Goal: Register for event/course

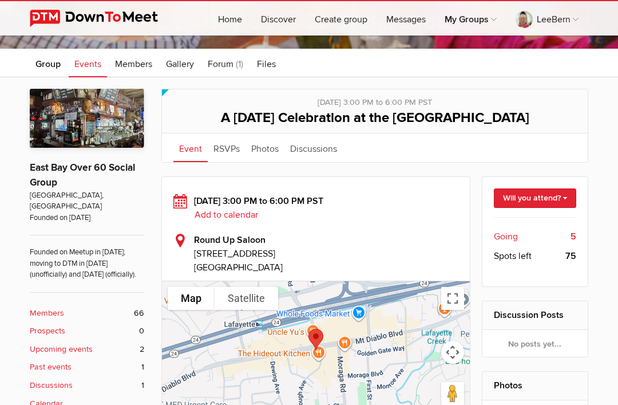
scroll to position [141, 0]
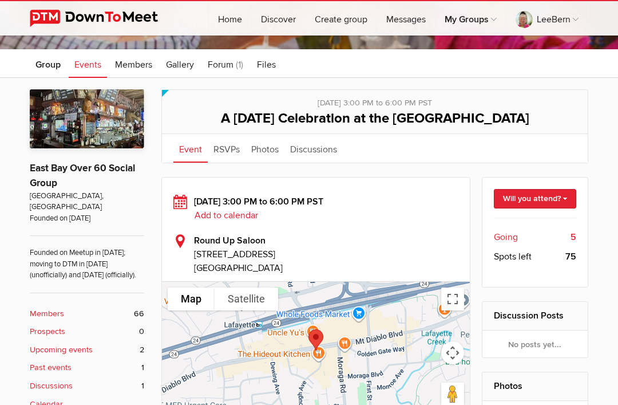
click at [538, 203] on link "Will you attend?" at bounding box center [535, 198] width 83 height 19
click at [517, 222] on link "I'm going" at bounding box center [524, 223] width 103 height 17
click at [517, 238] on span "Going" at bounding box center [506, 237] width 24 height 14
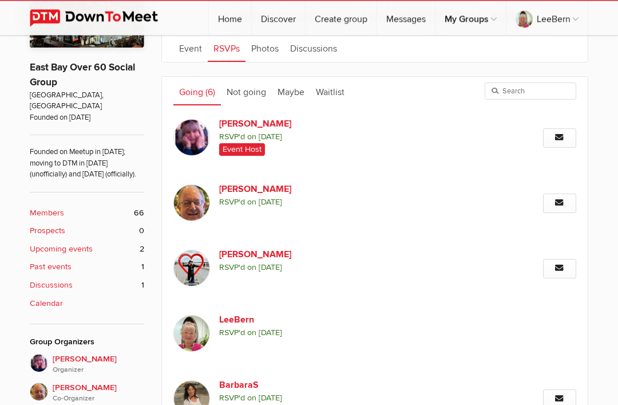
scroll to position [242, 0]
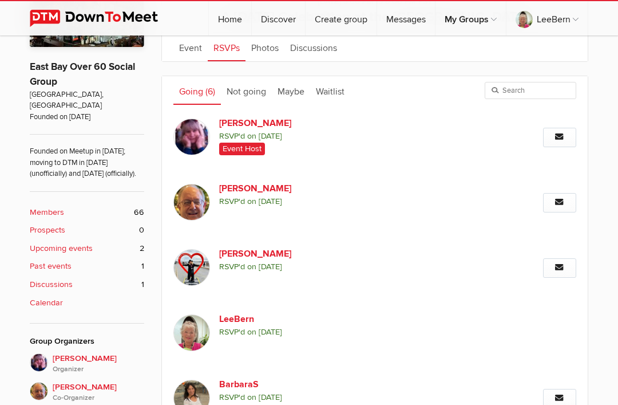
click at [38, 284] on b "Discussions" at bounding box center [51, 284] width 43 height 13
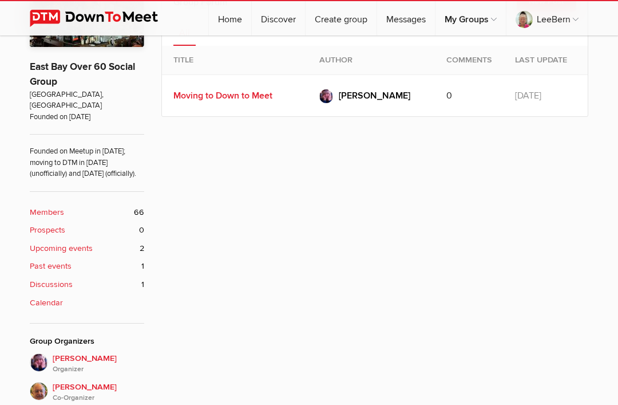
scroll to position [190, 0]
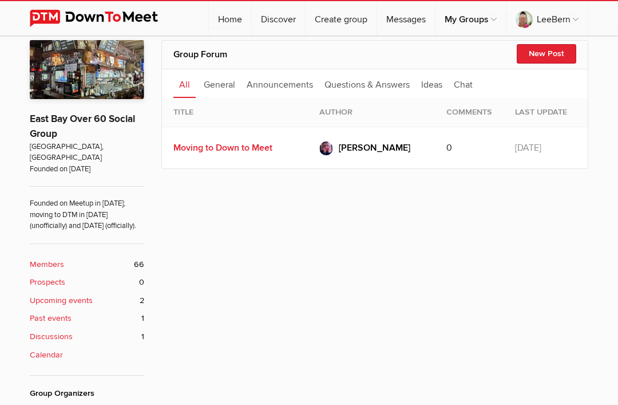
click at [41, 330] on b "Discussions" at bounding box center [51, 336] width 43 height 13
click at [50, 333] on b "Discussions" at bounding box center [51, 336] width 43 height 13
click at [63, 330] on b "Discussions" at bounding box center [51, 336] width 43 height 13
click at [52, 337] on b "Discussions" at bounding box center [51, 336] width 43 height 13
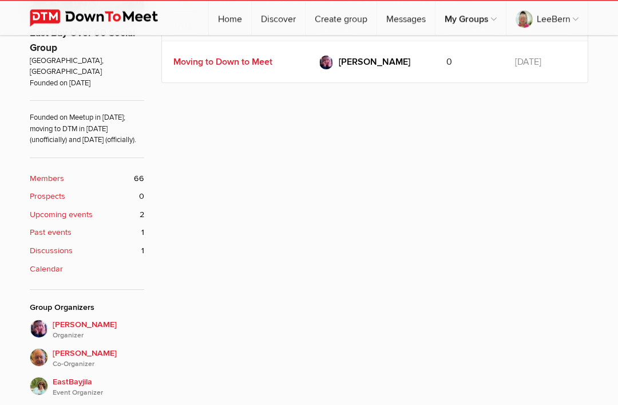
scroll to position [276, 0]
click at [65, 250] on b "Discussions" at bounding box center [51, 250] width 43 height 13
click at [45, 247] on b "Discussions" at bounding box center [51, 250] width 43 height 13
click at [150, 247] on div "Group Forum New Post All General Announcements Questions & Answers Ideas Chat N…" at bounding box center [309, 265] width 559 height 622
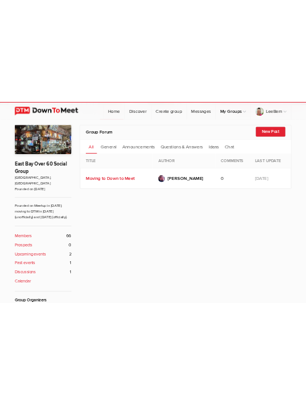
scroll to position [0, 0]
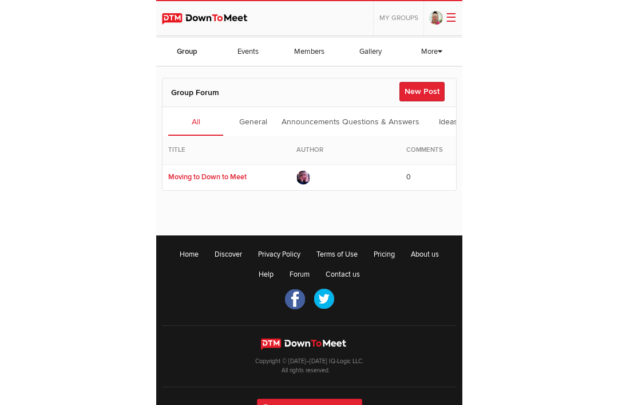
scroll to position [184, 0]
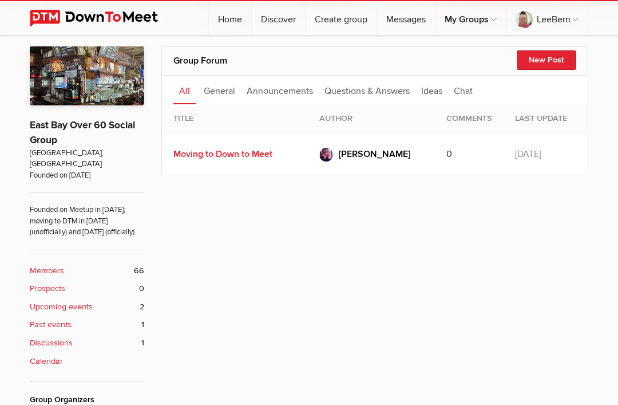
click at [87, 300] on b "Upcoming events" at bounding box center [61, 306] width 63 height 13
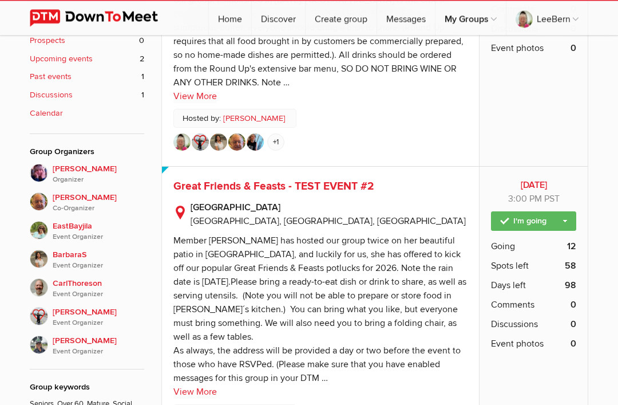
scroll to position [432, 0]
click at [585, 120] on div "[DATE] 3:00 PM PST I'm going Change guest count Not going Going 6 Spots left 74…" at bounding box center [533, 18] width 109 height 295
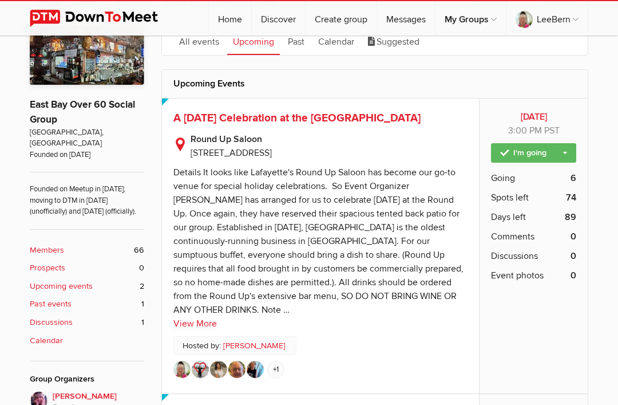
scroll to position [203, 0]
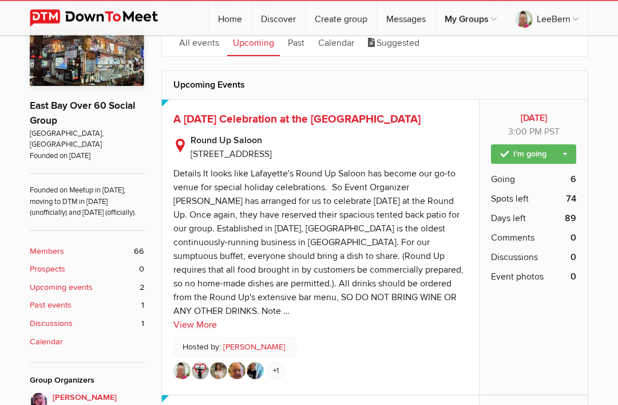
click at [333, 48] on link "Calendar" at bounding box center [336, 42] width 48 height 29
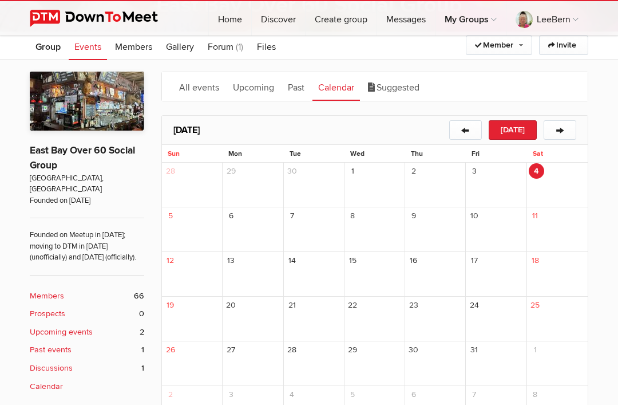
scroll to position [160, 0]
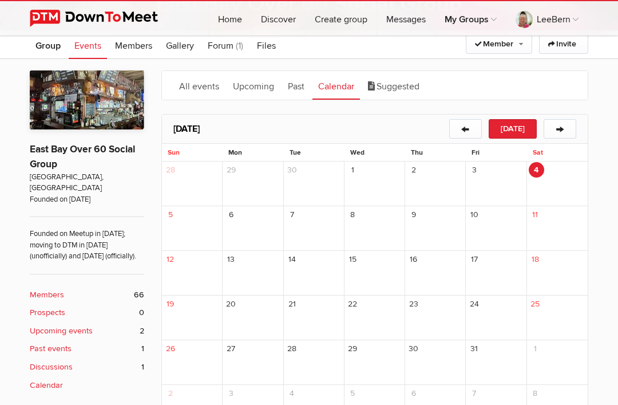
click at [564, 128] on button "→" at bounding box center [560, 128] width 33 height 19
click at [567, 124] on button "→" at bounding box center [560, 128] width 33 height 19
click at [571, 121] on button "→" at bounding box center [560, 128] width 33 height 19
click at [440, 192] on span "A [DATE] Celebration at the [GEOGRAPHIC_DATA]" at bounding box center [435, 188] width 49 height 14
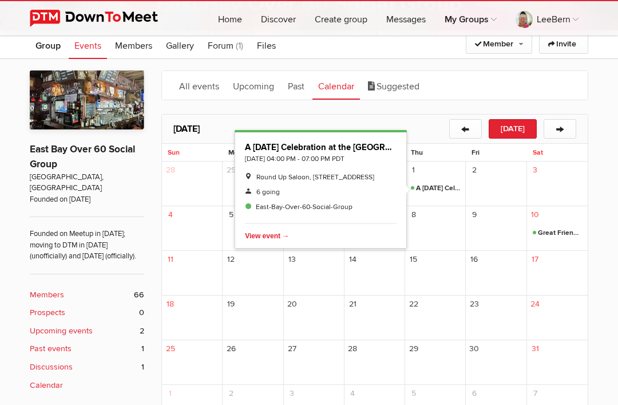
click at [283, 237] on span "Delete" at bounding box center [318, 236] width 147 height 14
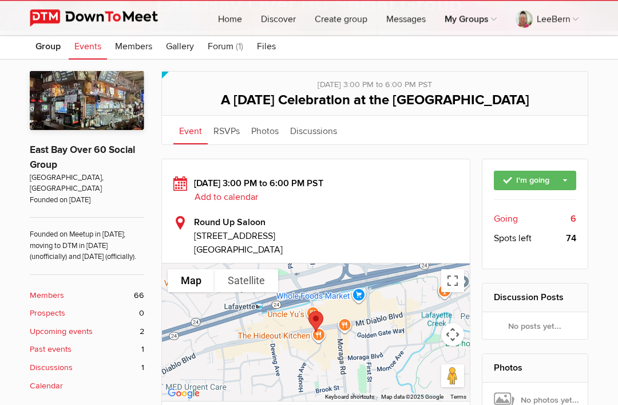
scroll to position [159, 0]
click at [238, 197] on link "Add to calendar" at bounding box center [232, 197] width 76 height 10
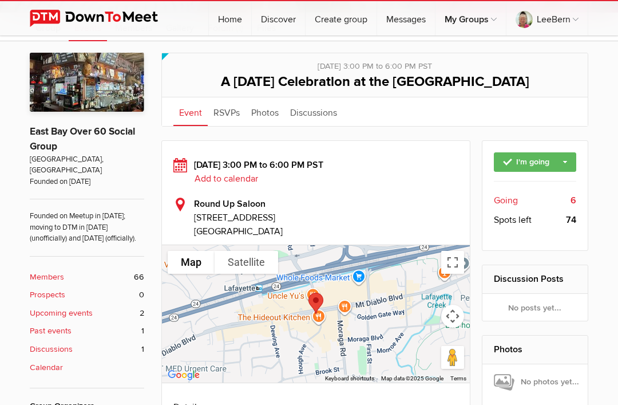
click at [86, 312] on b "Upcoming events" at bounding box center [61, 313] width 63 height 13
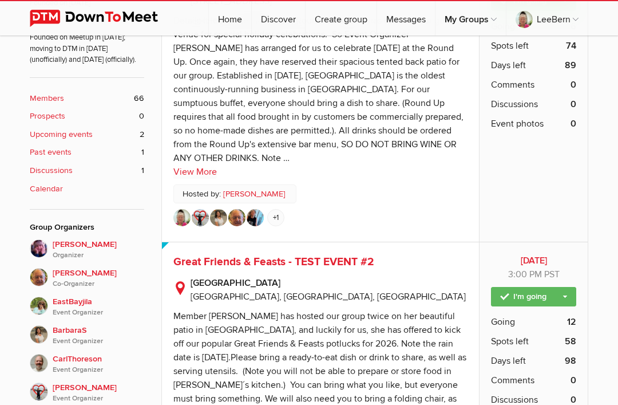
scroll to position [356, 0]
click at [415, 106] on span "Great Friends & Feasts - TEST EVENT #2" at bounding box center [408, 106] width 147 height 10
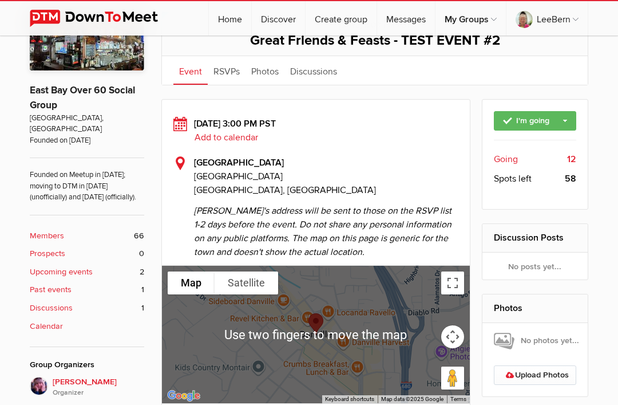
scroll to position [218, 0]
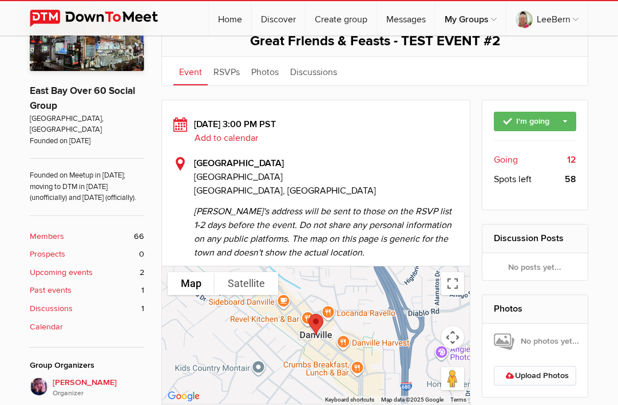
click at [237, 137] on div "East Bay Over 60 Social Group View all my groups →" at bounding box center [231, 127] width 183 height 137
click at [402, 108] on span "Great Friends & Feasts - TEST EVENT #2" at bounding box center [408, 106] width 147 height 10
click at [247, 142] on div "East Bay Over 60 Social Group View all my groups →" at bounding box center [231, 127] width 183 height 137
click at [240, 137] on link "Add to calendar" at bounding box center [232, 138] width 76 height 10
